Goal: Task Accomplishment & Management: Use online tool/utility

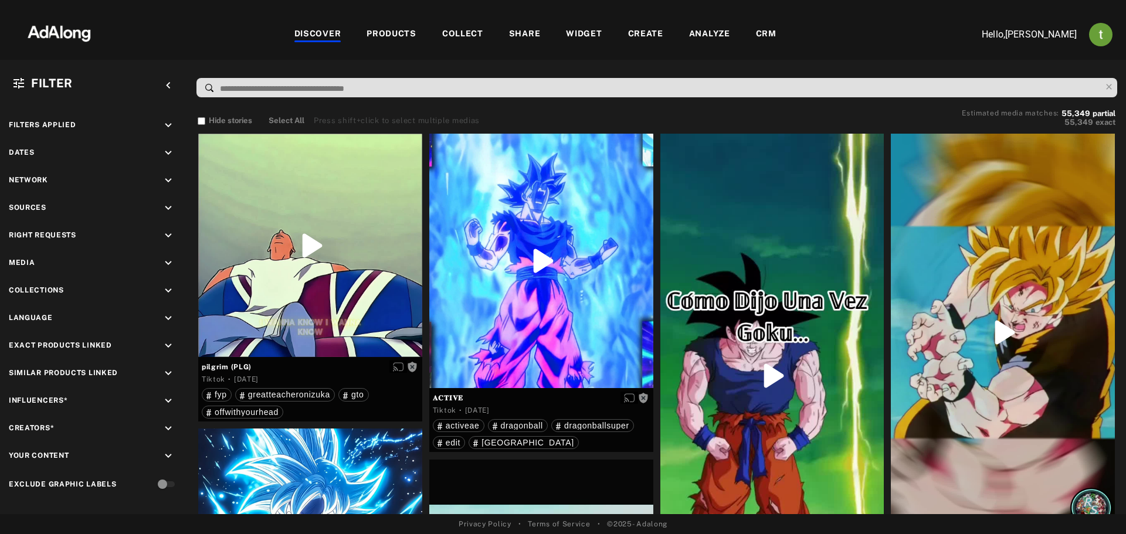
click at [762, 33] on div "CRM" at bounding box center [766, 35] width 21 height 14
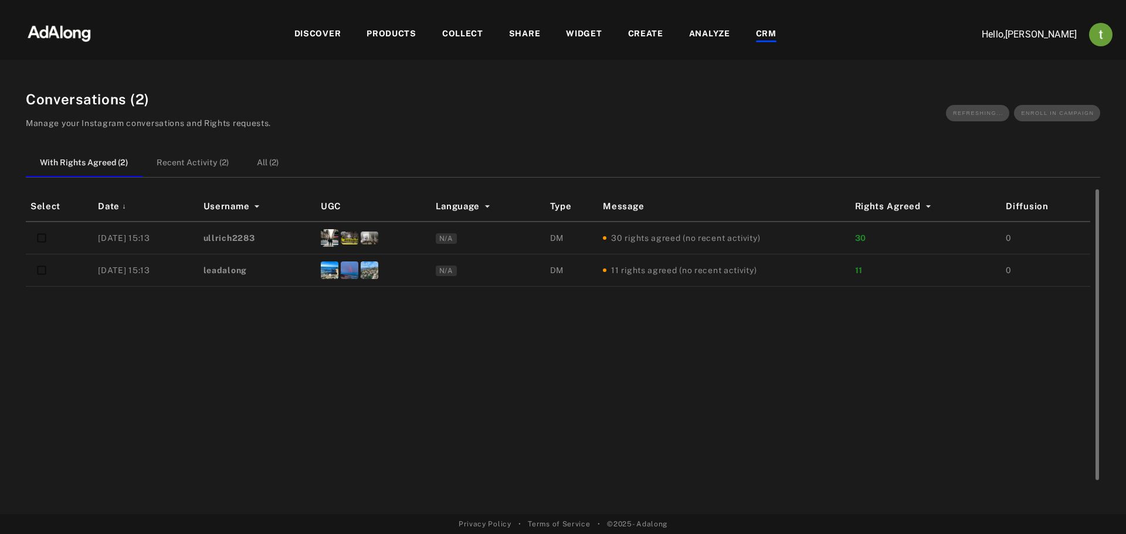
click at [679, 422] on div "Select Date ↓ Username UGC Language Type Message Rights Agreed Diffusion 25/08/…" at bounding box center [563, 338] width 1075 height 293
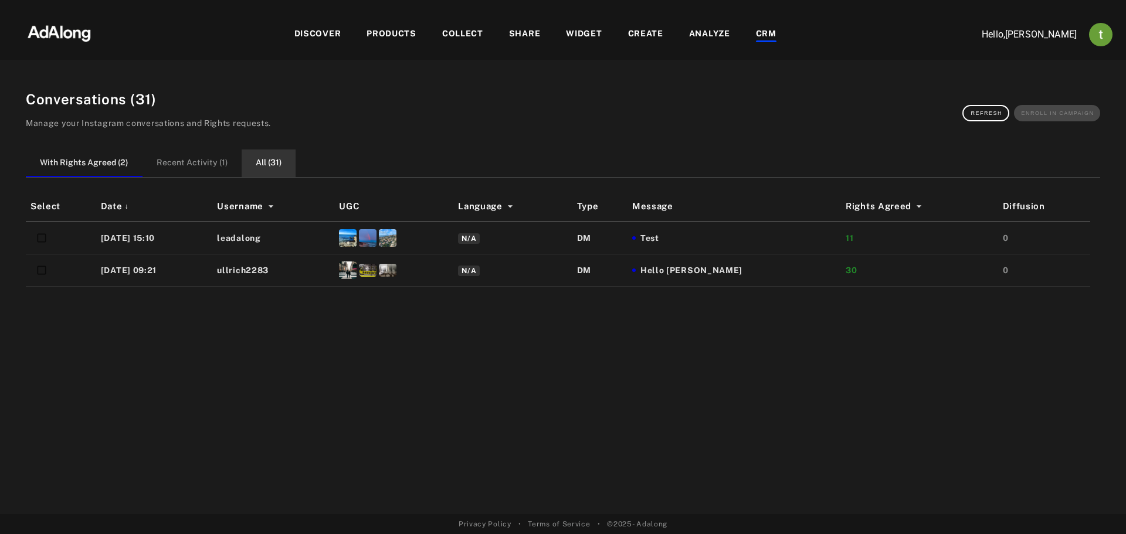
click at [270, 168] on button "All ( 31 )" at bounding box center [269, 164] width 54 height 28
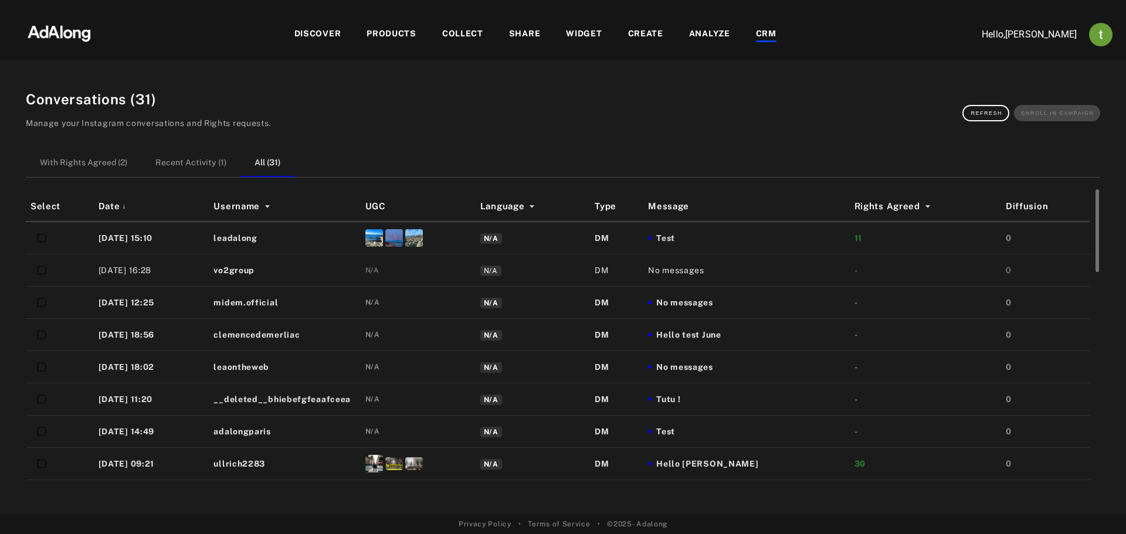
click at [795, 243] on div "Test" at bounding box center [746, 238] width 197 height 12
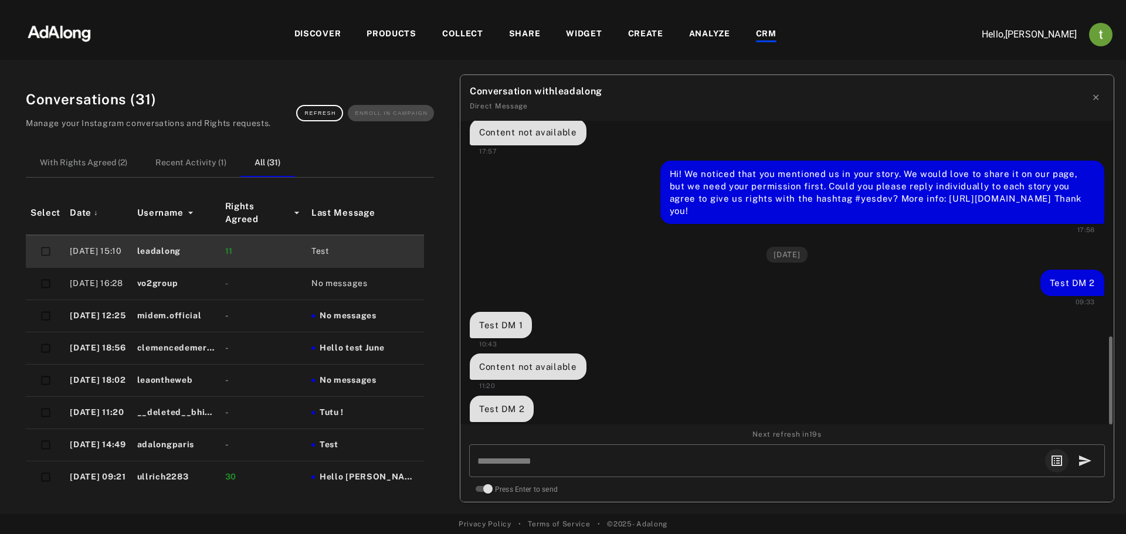
scroll to position [1122, 0]
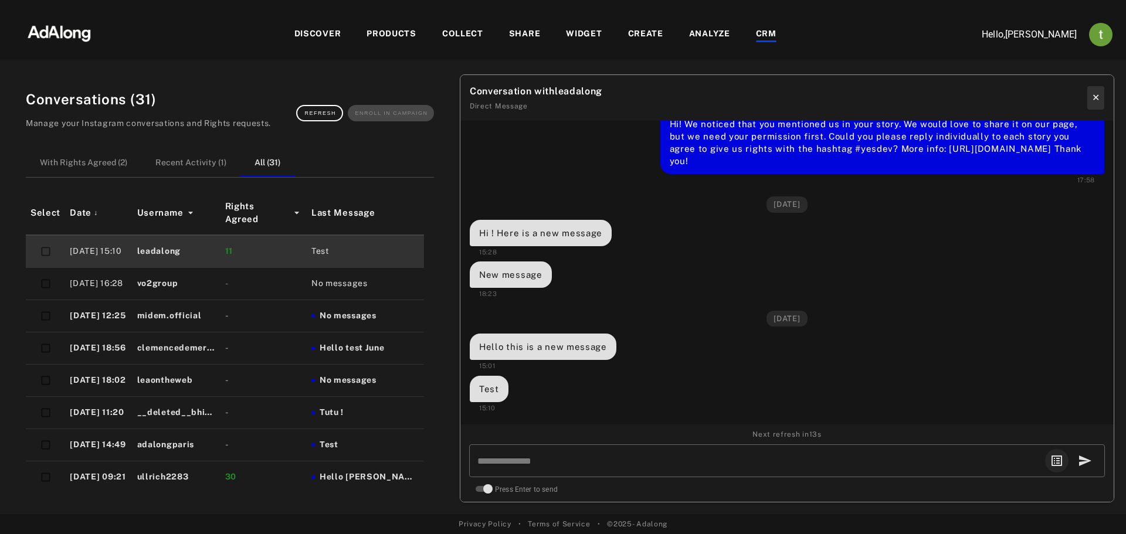
click at [1092, 95] on button "✕" at bounding box center [1096, 97] width 17 height 23
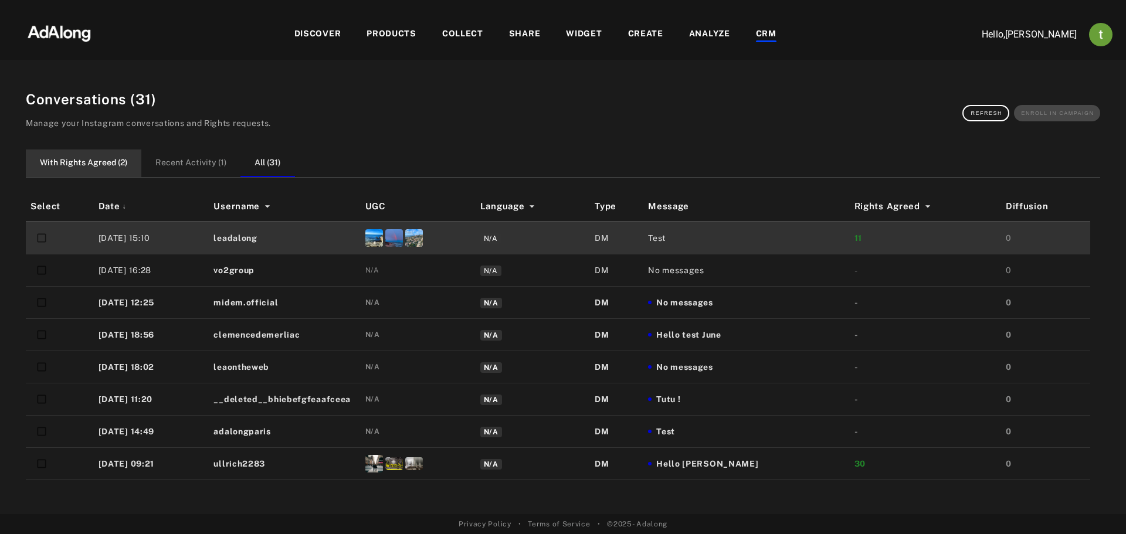
click at [92, 160] on button "With Rights Agreed ( 2 )" at bounding box center [84, 164] width 116 height 28
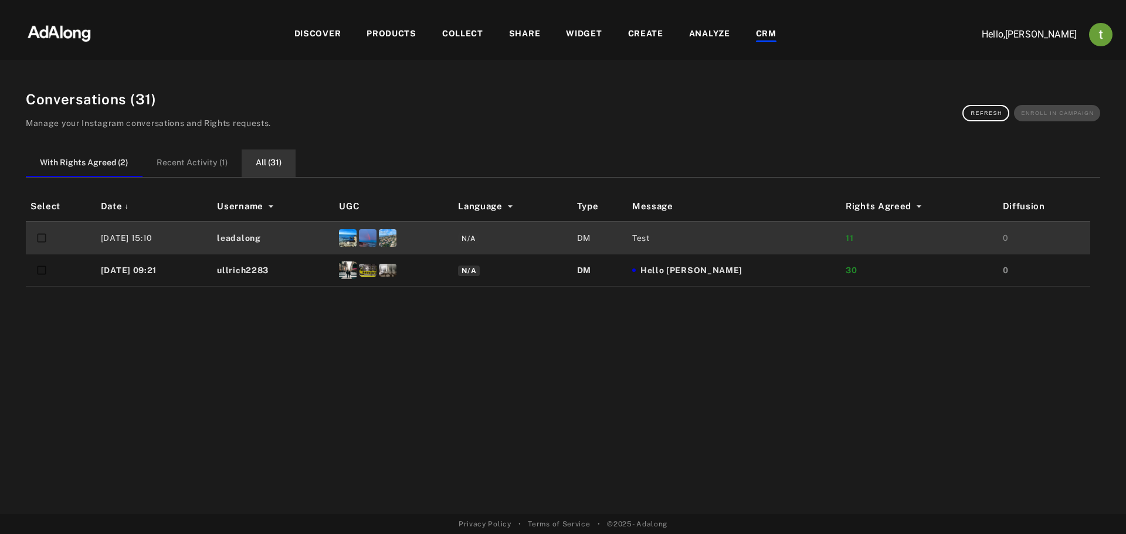
click at [287, 160] on button "All ( 31 )" at bounding box center [269, 164] width 54 height 28
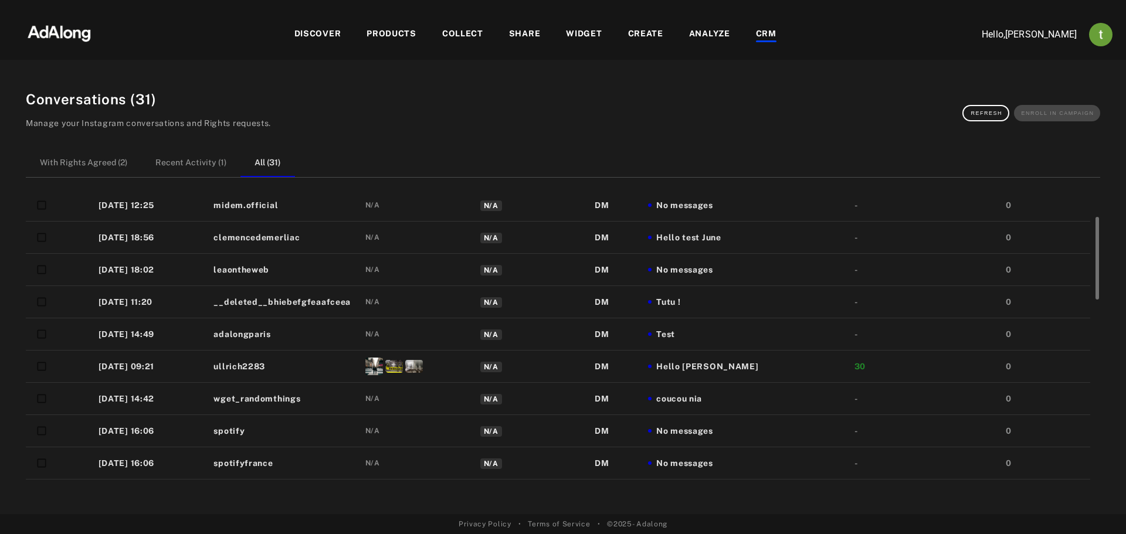
scroll to position [0, 0]
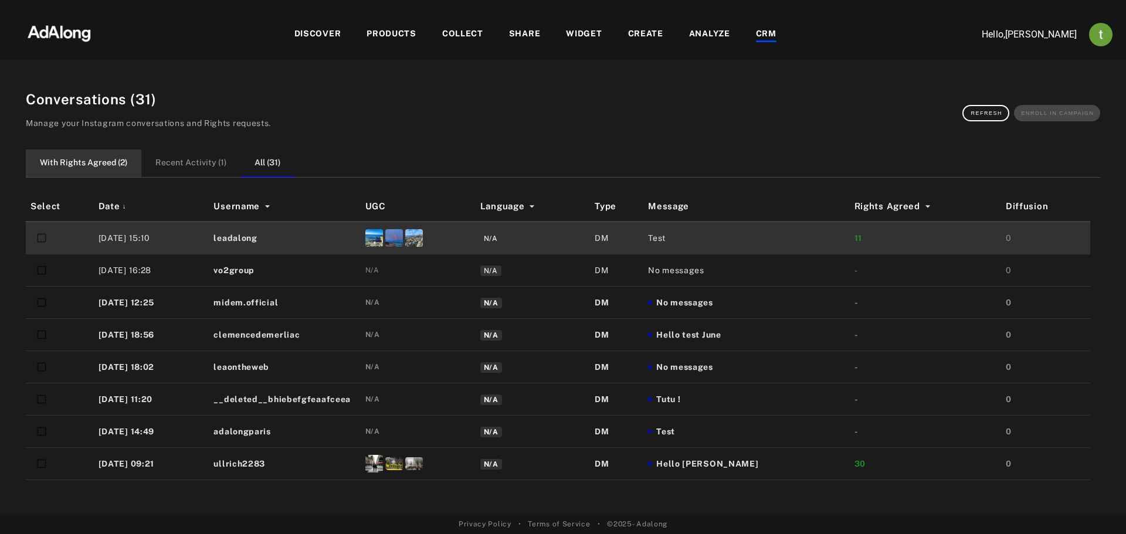
drag, startPoint x: 109, startPoint y: 161, endPoint x: 126, endPoint y: 157, distance: 17.9
click at [107, 160] on button "With Rights Agreed ( 2 )" at bounding box center [84, 164] width 116 height 28
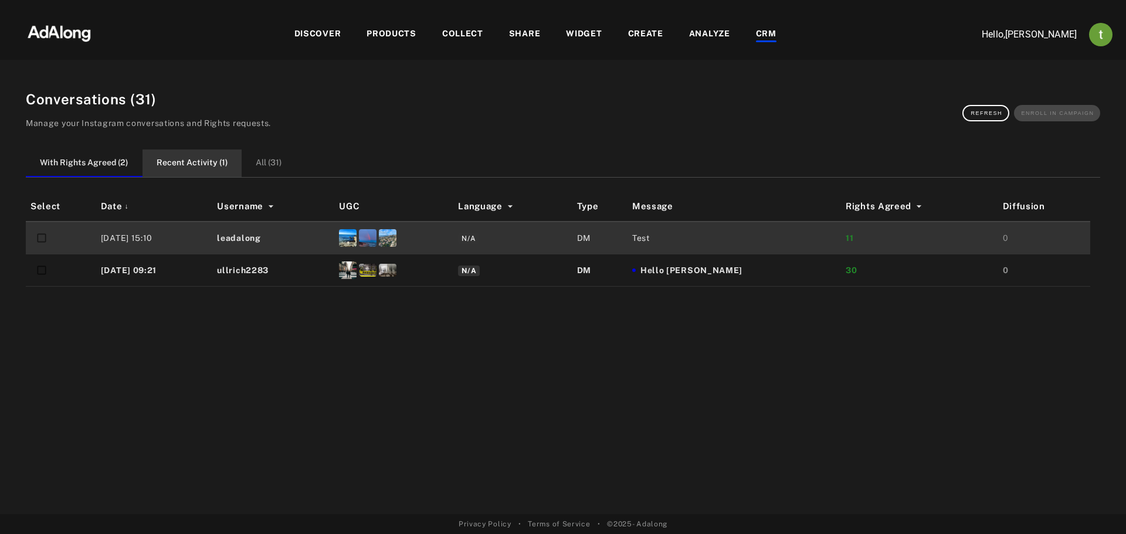
click at [202, 156] on button "Recent Activity ( 1 )" at bounding box center [192, 164] width 99 height 28
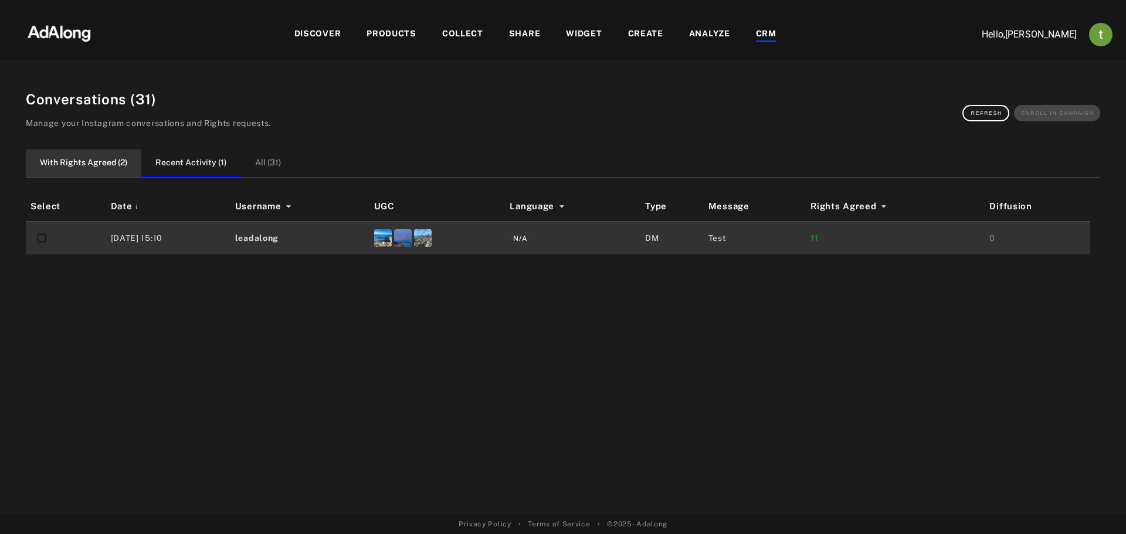
click at [96, 158] on button "With Rights Agreed ( 2 )" at bounding box center [84, 164] width 116 height 28
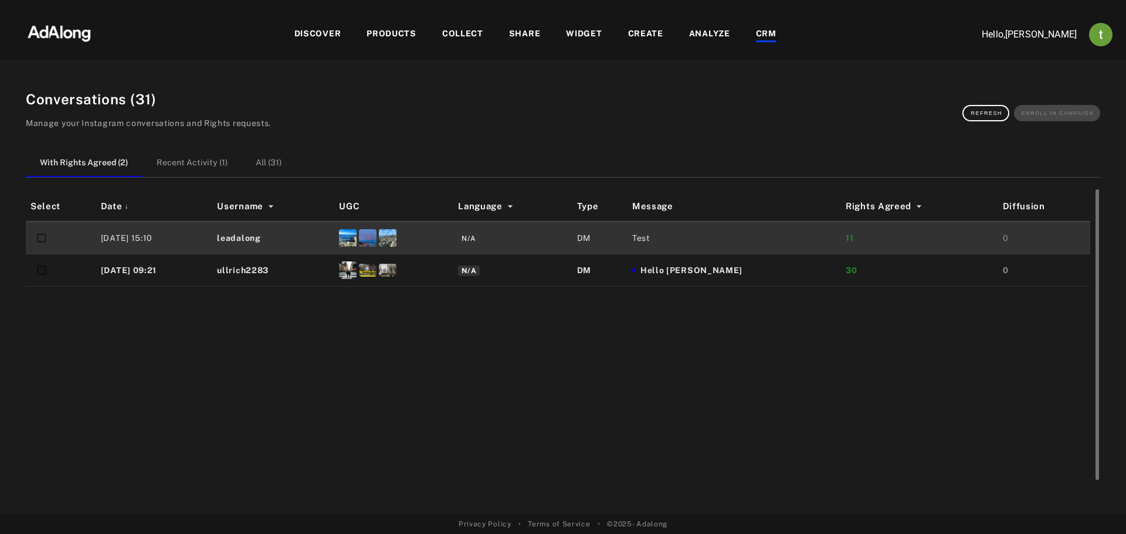
click at [453, 238] on td at bounding box center [393, 238] width 119 height 33
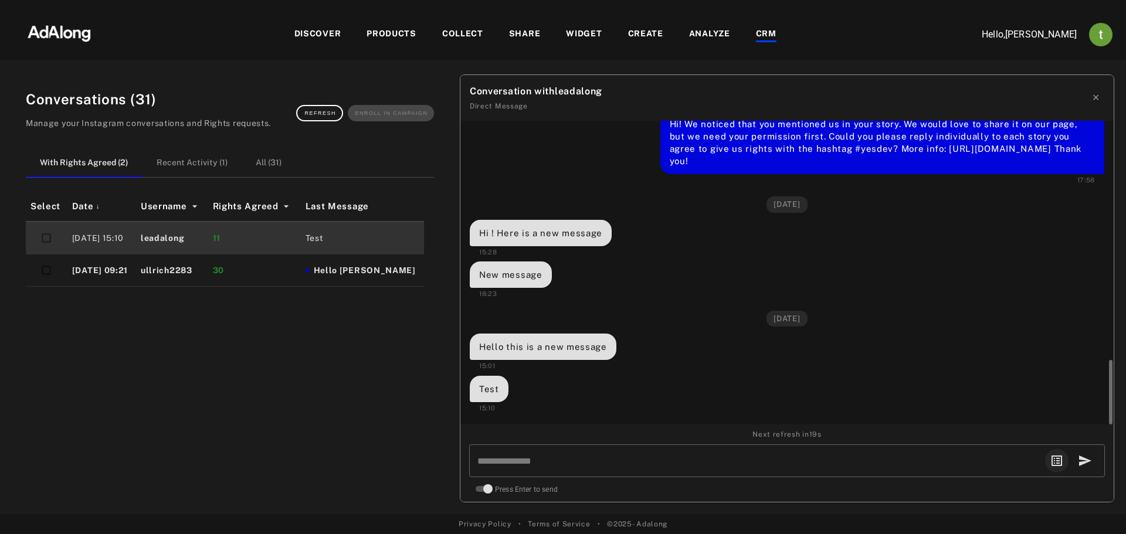
scroll to position [1122, 0]
click at [1095, 94] on button "✕" at bounding box center [1096, 97] width 17 height 23
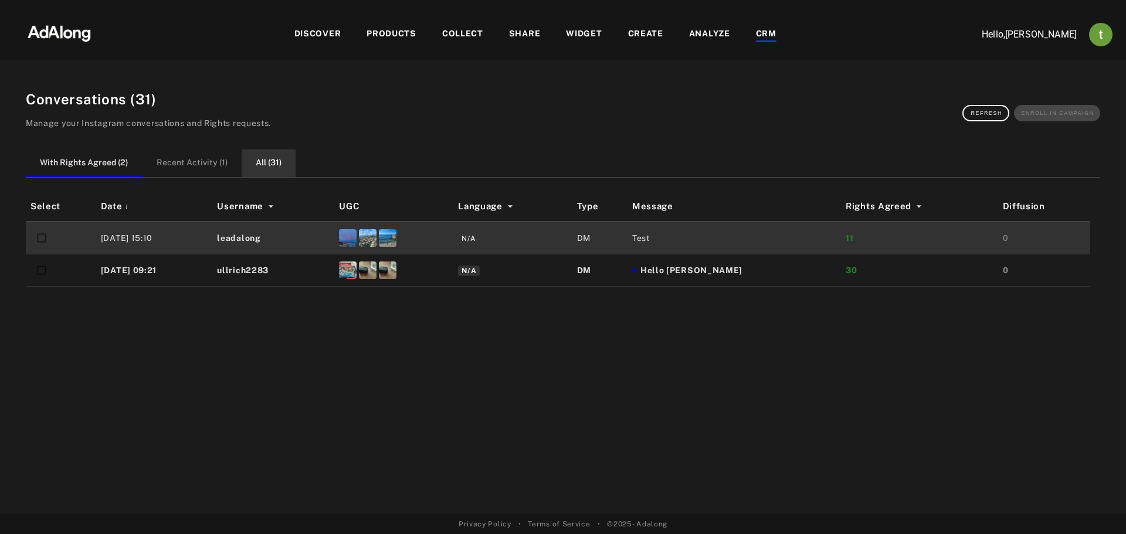
click at [263, 161] on button "All ( 31 )" at bounding box center [269, 164] width 54 height 28
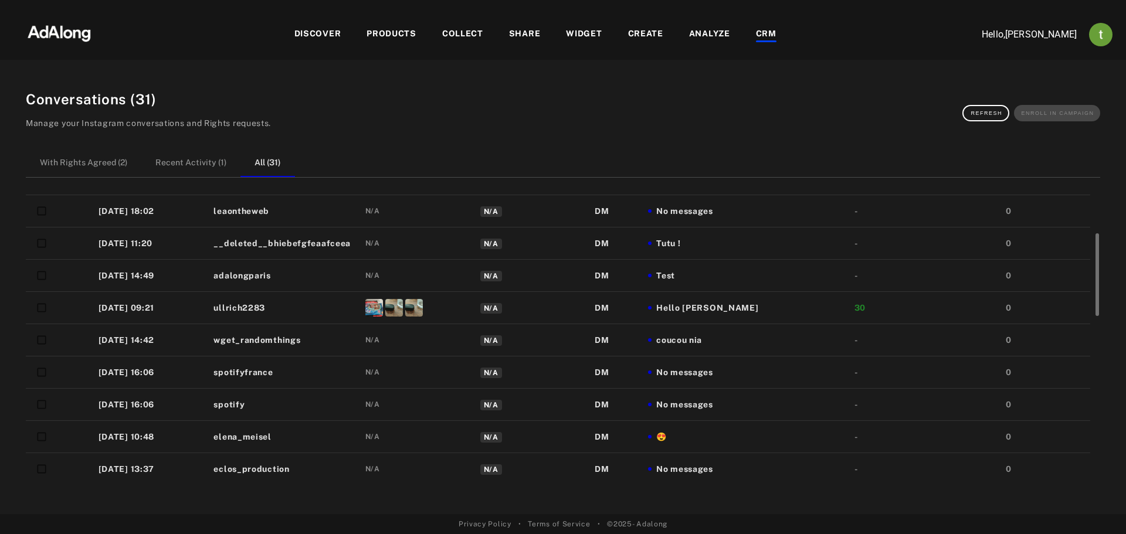
scroll to position [0, 0]
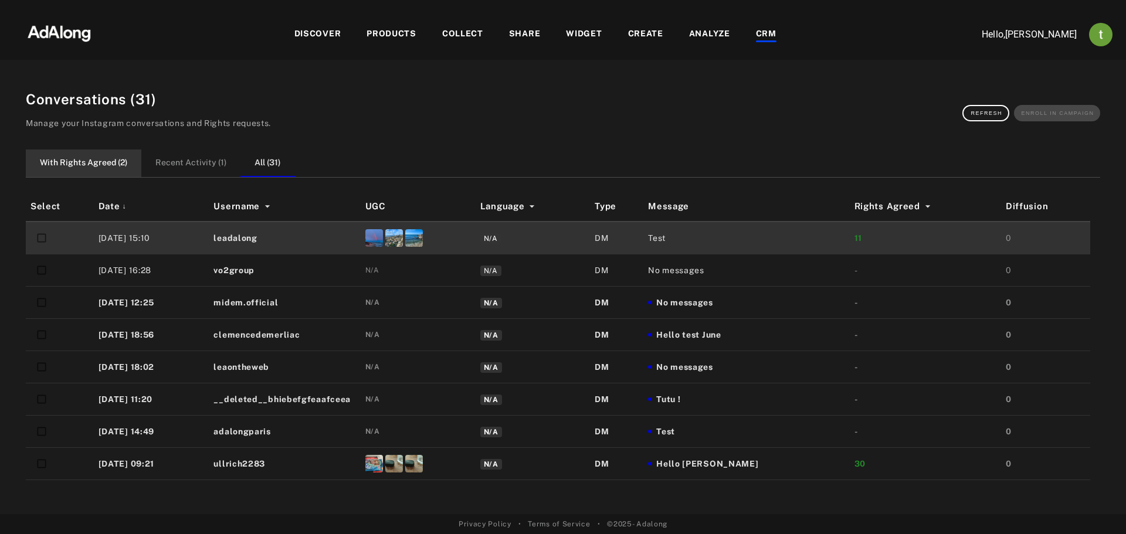
click at [97, 162] on button "With Rights Agreed ( 2 )" at bounding box center [84, 164] width 116 height 28
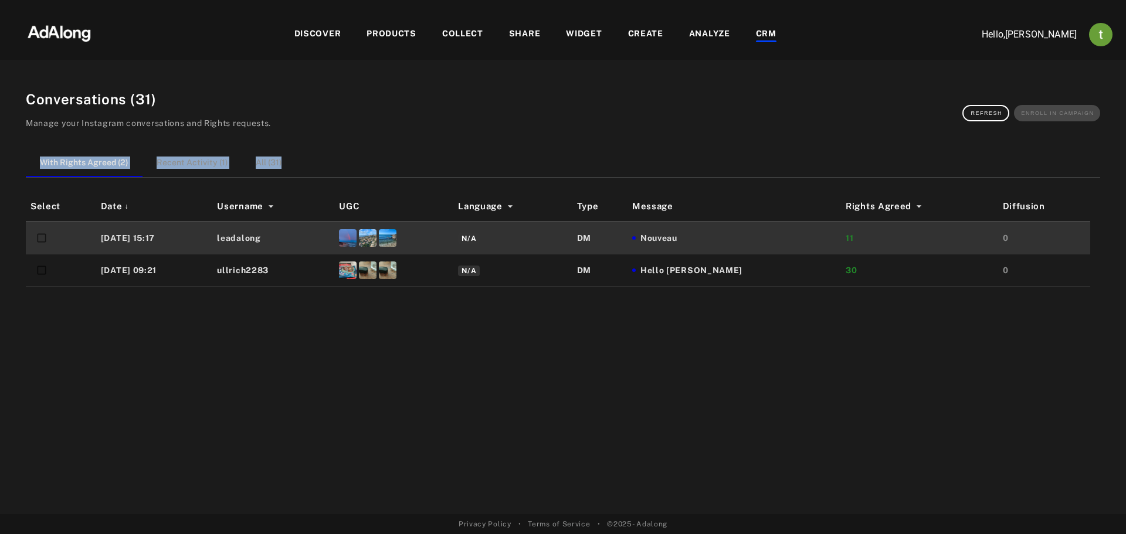
drag, startPoint x: 192, startPoint y: 162, endPoint x: 17, endPoint y: 149, distance: 175.9
click at [14, 155] on div "Conversations ( 31 ) Manage your Instagram conversations and Rights requests. R…" at bounding box center [563, 294] width 1103 height 440
click at [22, 142] on div "Conversations ( 31 ) Manage your Instagram conversations and Rights requests. R…" at bounding box center [563, 294] width 1103 height 440
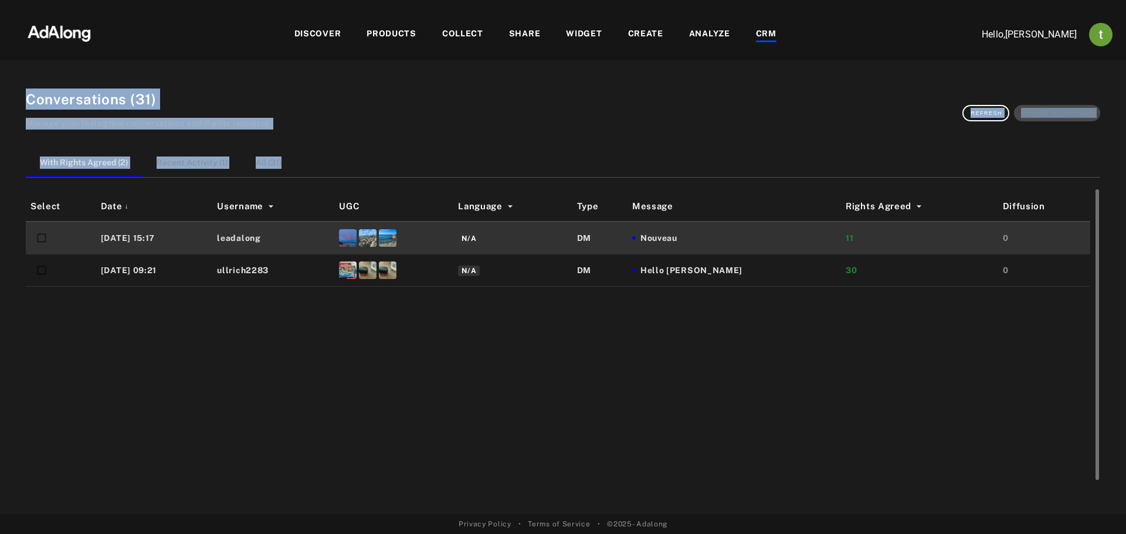
drag, startPoint x: 27, startPoint y: 95, endPoint x: 1071, endPoint y: 325, distance: 1068.6
click at [1071, 325] on div "Conversations ( 31 ) Manage your Instagram conversations and Rights requests. R…" at bounding box center [563, 294] width 1103 height 440
click at [1054, 353] on div "Select Date ↓ Username UGC Language Type Message Rights Agreed Diffusion 25/08/…" at bounding box center [563, 338] width 1075 height 293
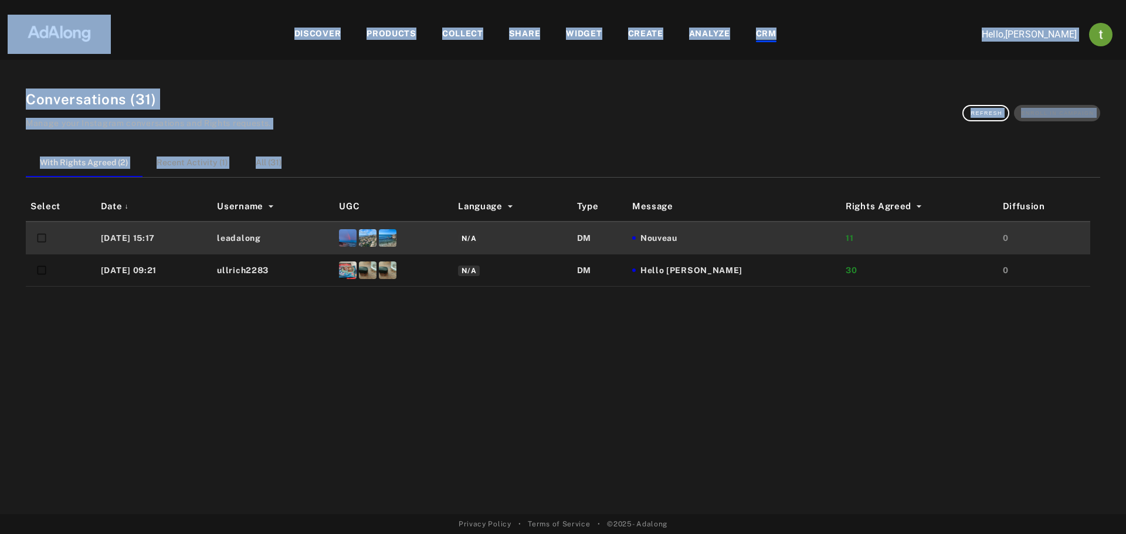
drag, startPoint x: 1030, startPoint y: 357, endPoint x: 33, endPoint y: 45, distance: 1045.1
click at [28, 38] on div "DISCOVER PRODUCTS COLLECT SHARE WIDGET CREATE ANALYZE CRM Hello, thibaut breman…" at bounding box center [563, 267] width 1126 height 534
click at [42, 71] on div "Conversations ( 31 ) Manage your Instagram conversations and Rights requests. R…" at bounding box center [563, 287] width 1126 height 455
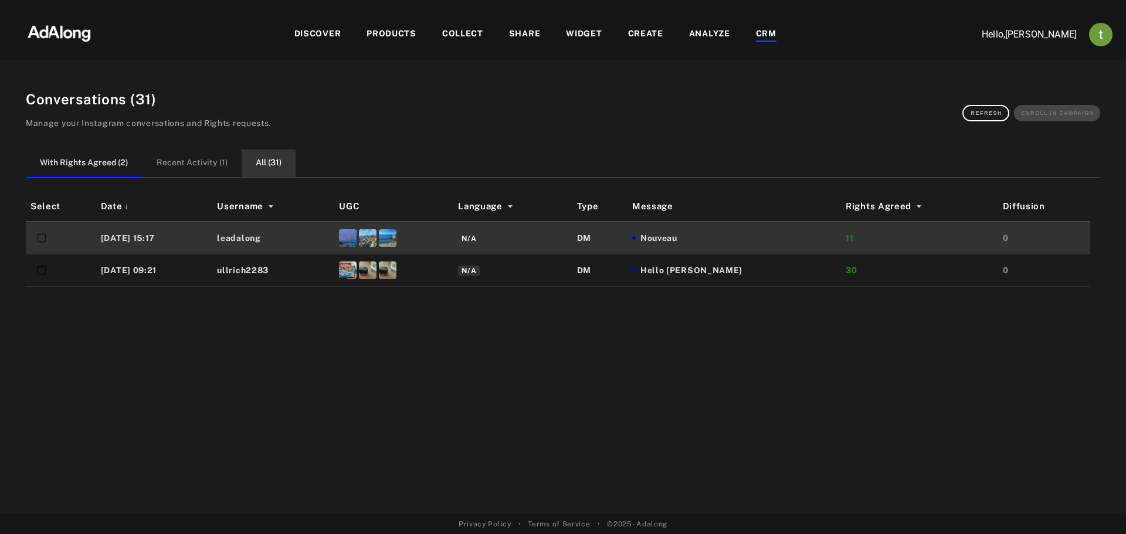
click at [248, 151] on button "All ( 31 )" at bounding box center [269, 164] width 54 height 28
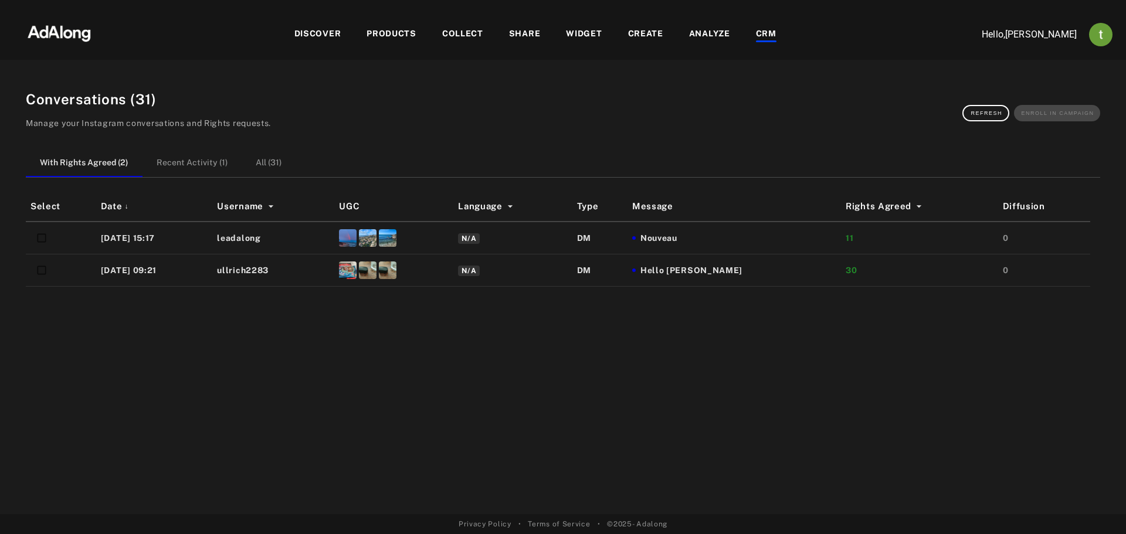
click at [245, 154] on button "All ( 31 )" at bounding box center [269, 164] width 54 height 28
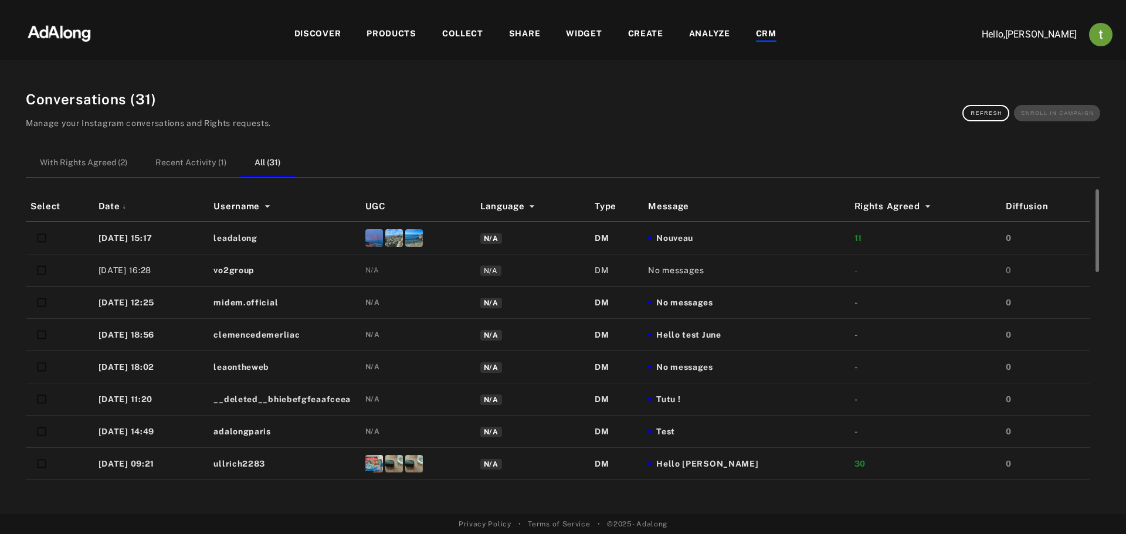
click at [307, 236] on td "leadalong" at bounding box center [284, 238] width 151 height 33
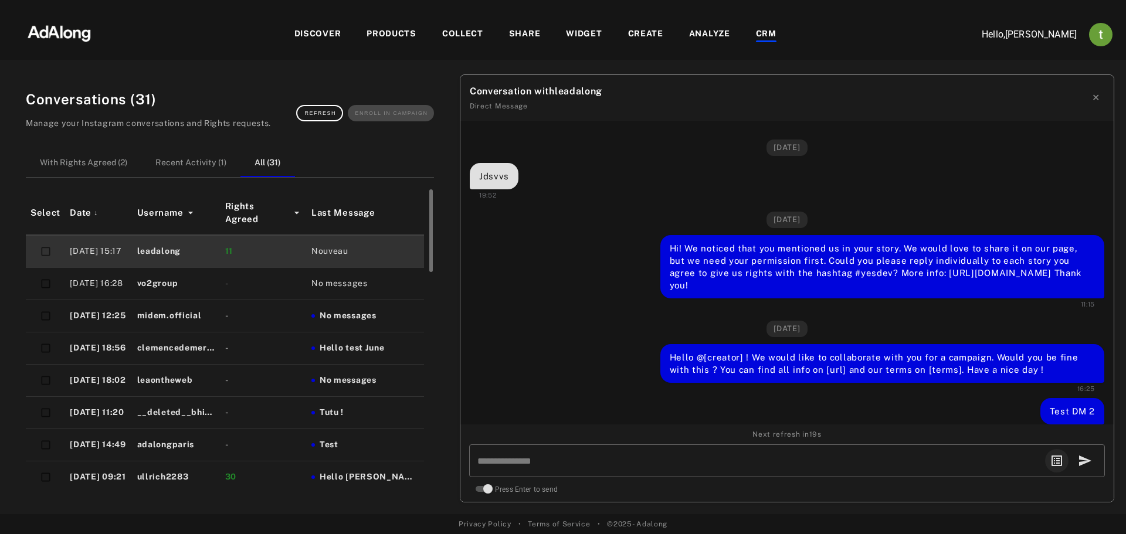
scroll to position [1122, 0]
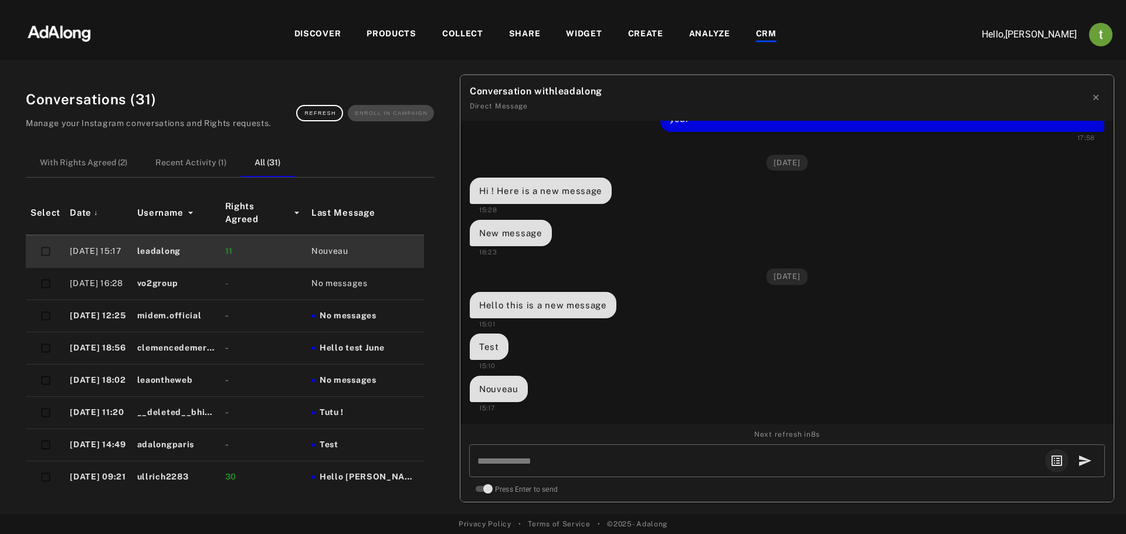
click at [1091, 99] on button "✕" at bounding box center [1096, 97] width 17 height 23
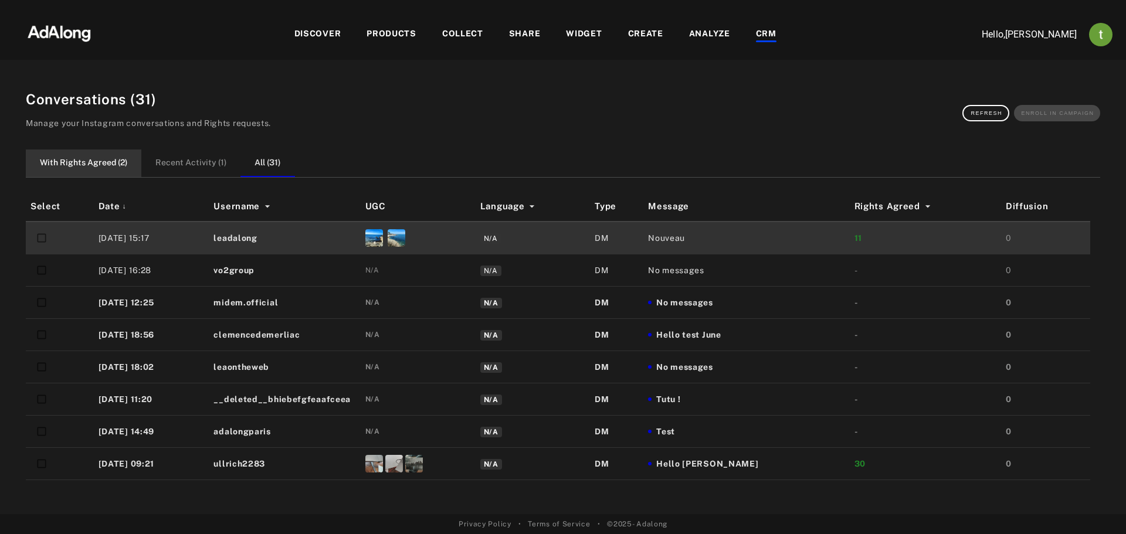
click at [95, 160] on button "With Rights Agreed ( 2 )" at bounding box center [84, 164] width 116 height 28
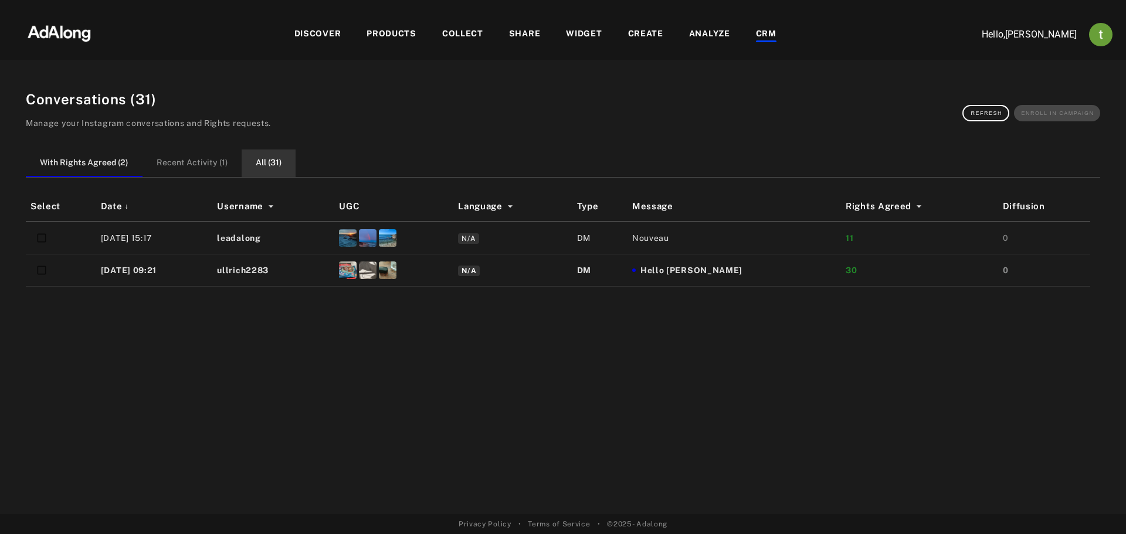
click at [273, 158] on button "All ( 31 )" at bounding box center [269, 164] width 54 height 28
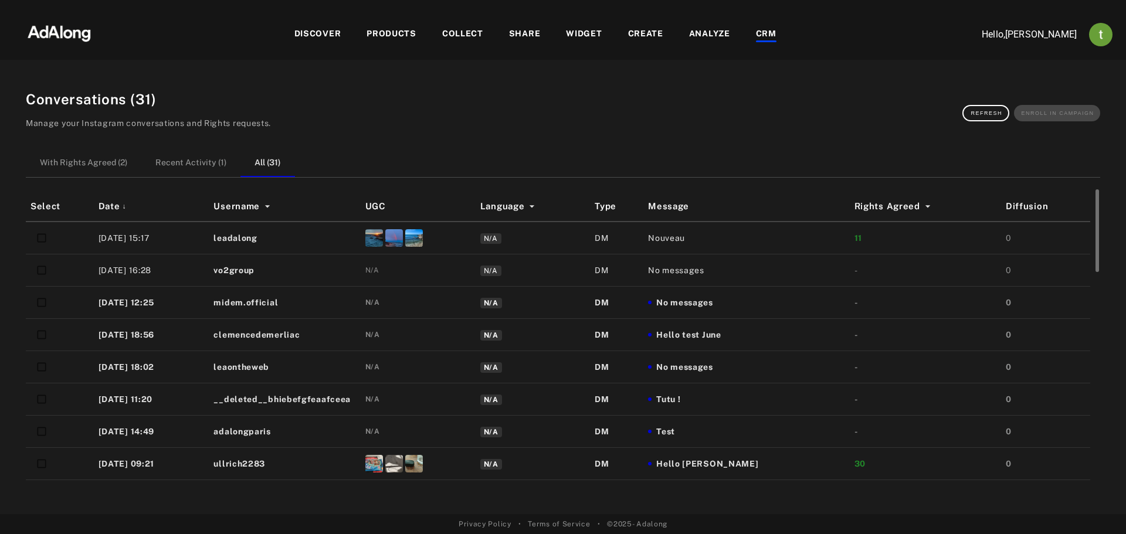
click at [702, 228] on td "Nouveau" at bounding box center [746, 238] width 206 height 33
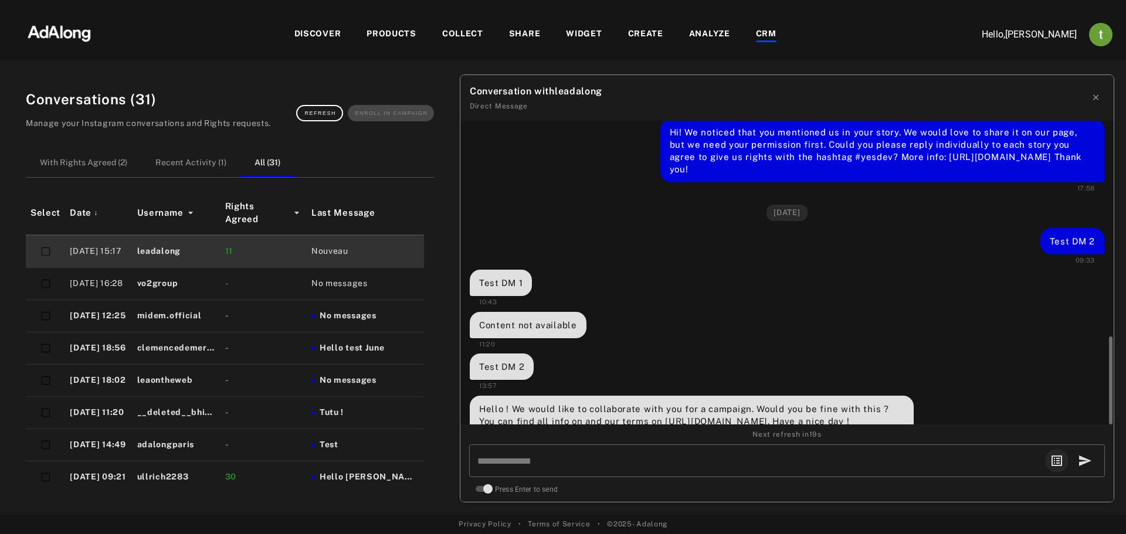
scroll to position [1122, 0]
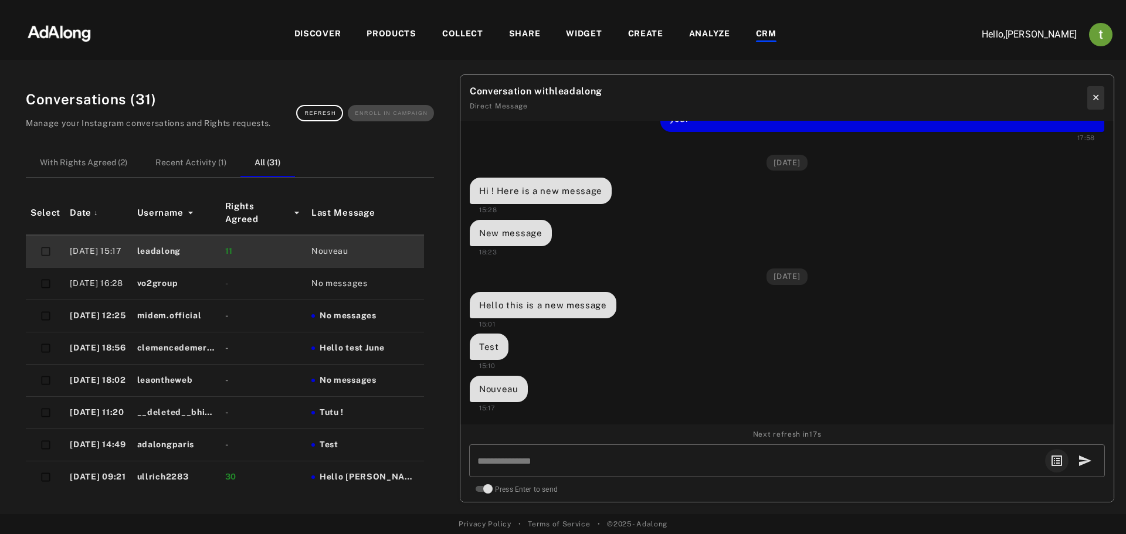
click at [1101, 94] on button "✕" at bounding box center [1096, 97] width 17 height 23
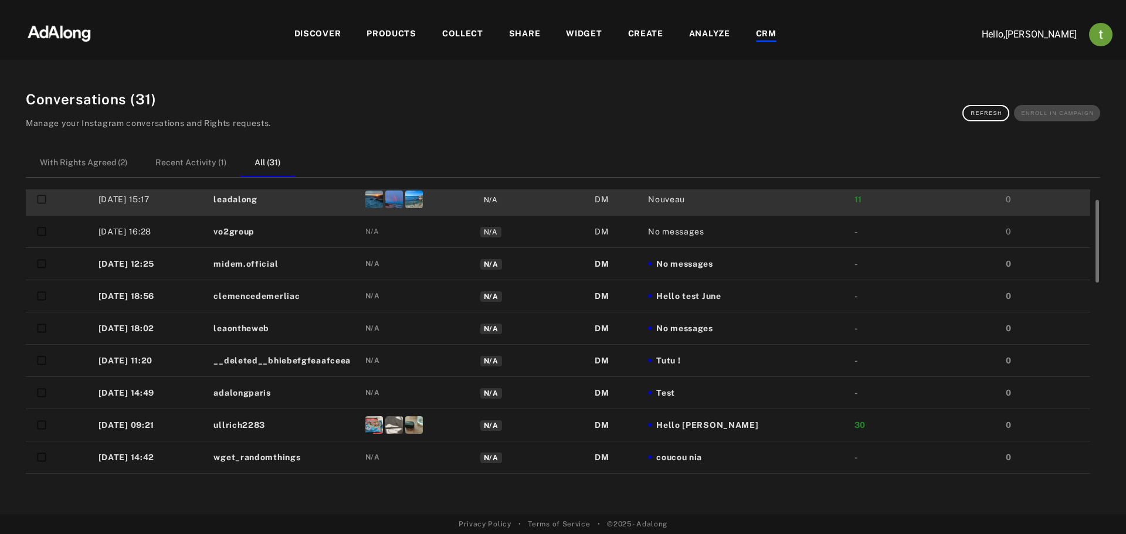
scroll to position [0, 0]
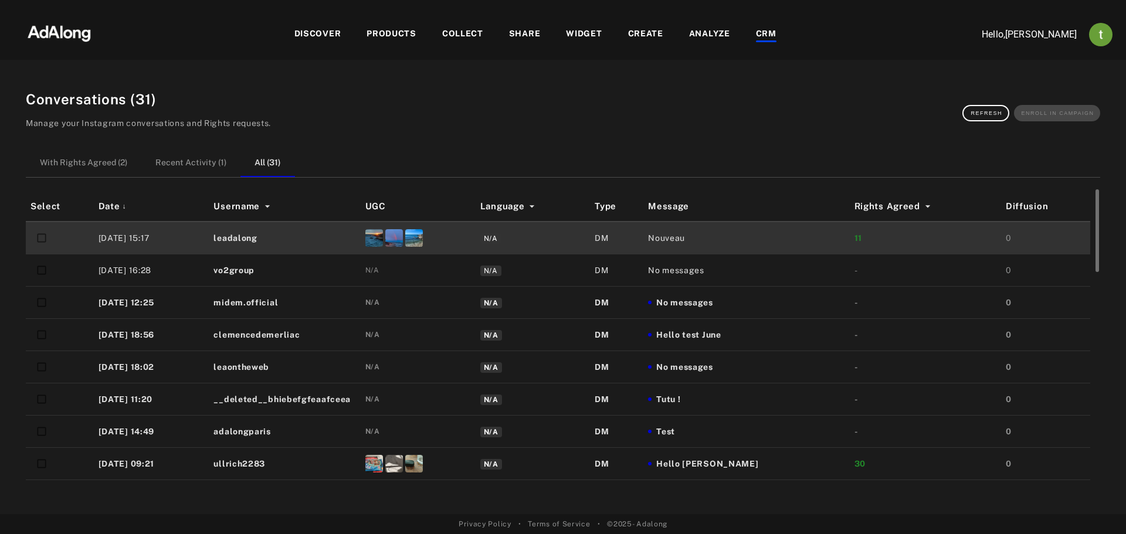
click at [704, 275] on span "No messages" at bounding box center [676, 271] width 56 height 12
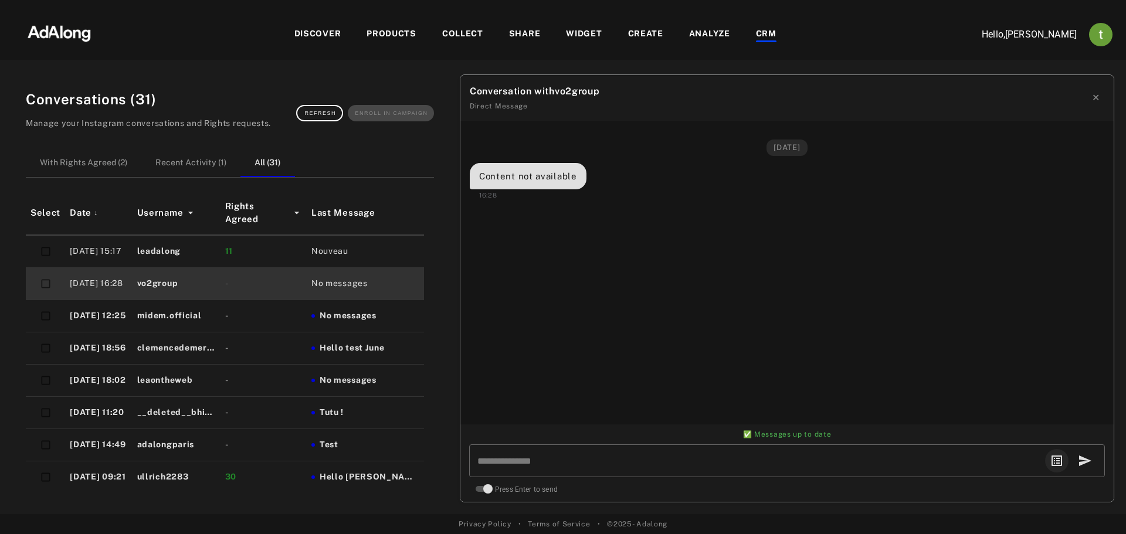
click at [1098, 88] on button "✕" at bounding box center [1096, 97] width 17 height 23
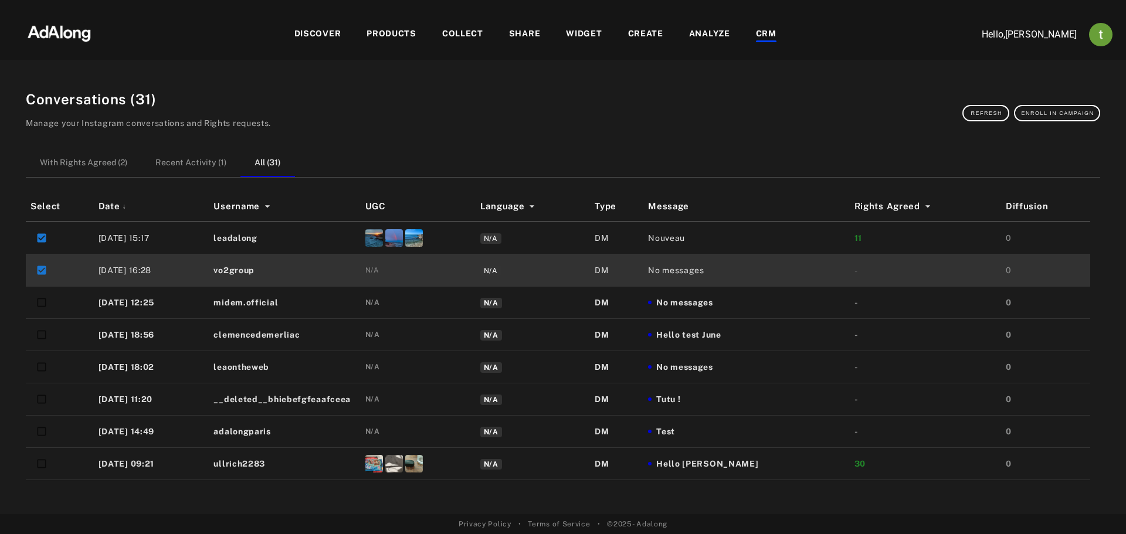
click at [325, 17] on div at bounding box center [563, 10] width 1126 height 21
click at [320, 23] on div "DISCOVER PRODUCTS COLLECT SHARE WIDGET CREATE ANALYZE CRM" at bounding box center [535, 34] width 849 height 39
click at [320, 32] on div "DISCOVER" at bounding box center [317, 35] width 47 height 14
